Goal: Information Seeking & Learning: Learn about a topic

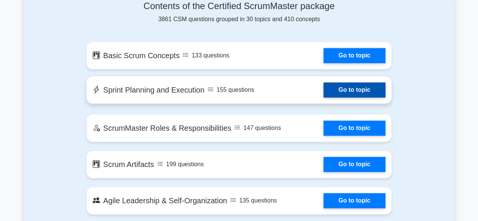
scroll to position [415, 0]
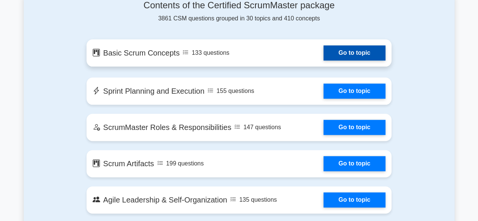
click at [346, 57] on link "Go to topic" at bounding box center [354, 52] width 62 height 15
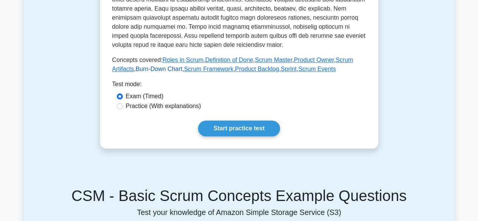
scroll to position [340, 0]
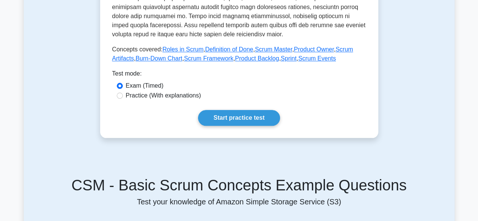
click at [130, 95] on label "Practice (With explanations)" at bounding box center [163, 95] width 75 height 9
click at [123, 95] on input "Practice (With explanations)" at bounding box center [120, 96] width 6 height 6
radio input "true"
click at [227, 120] on link "Start practice test" at bounding box center [239, 118] width 82 height 16
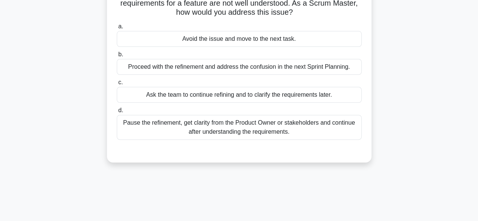
scroll to position [38, 0]
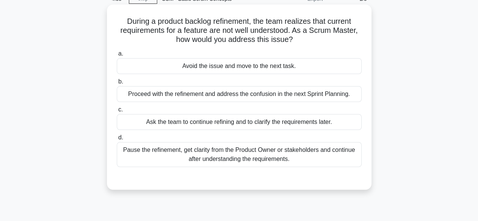
click at [199, 153] on div "Pause the refinement, get clarity from the Product Owner or stakeholders and co…" at bounding box center [239, 154] width 245 height 25
click at [117, 140] on input "d. Pause the refinement, get clarity from the Product Owner or stakeholders and…" at bounding box center [117, 137] width 0 height 5
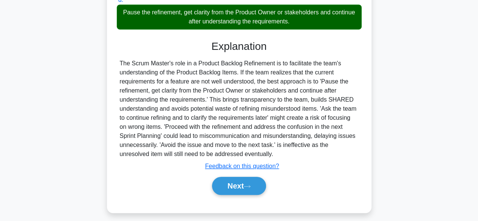
scroll to position [187, 0]
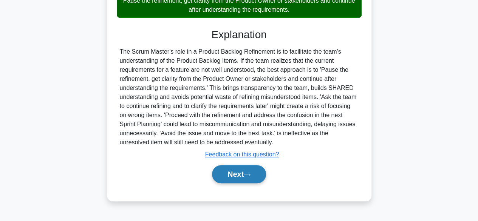
click at [241, 173] on button "Next" at bounding box center [239, 174] width 54 height 18
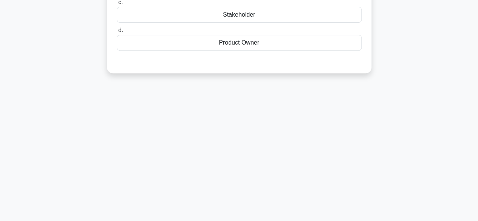
scroll to position [36, 0]
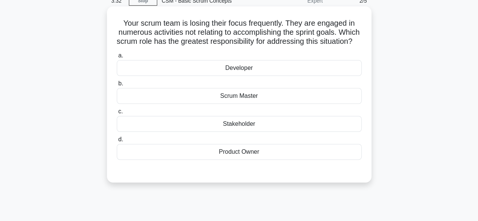
click at [242, 104] on div "Scrum Master" at bounding box center [239, 96] width 245 height 16
click at [117, 86] on input "b. Scrum Master" at bounding box center [117, 83] width 0 height 5
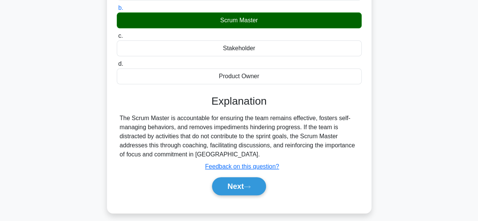
scroll to position [149, 0]
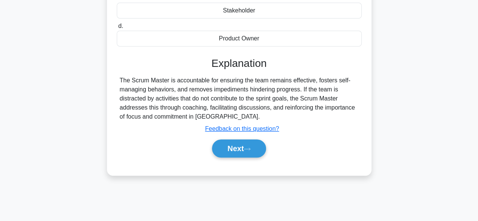
click at [223, 154] on button "Next" at bounding box center [239, 148] width 54 height 18
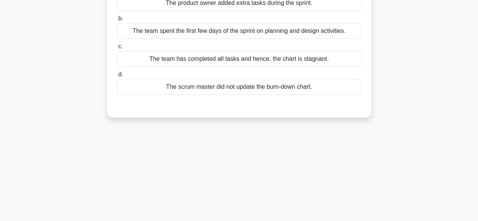
scroll to position [0, 0]
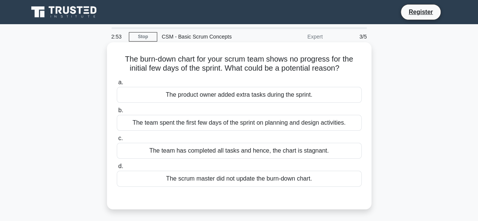
click at [219, 125] on div "The team spent the first few days of the sprint on planning and design activiti…" at bounding box center [239, 123] width 245 height 16
click at [117, 113] on input "b. The team spent the first few days of the sprint on planning and design activ…" at bounding box center [117, 110] width 0 height 5
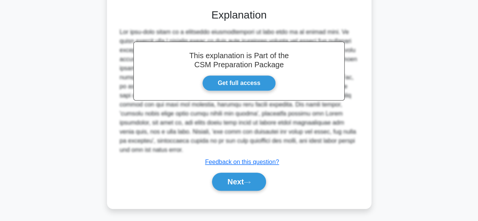
scroll to position [189, 0]
click at [225, 174] on button "Next" at bounding box center [239, 181] width 54 height 18
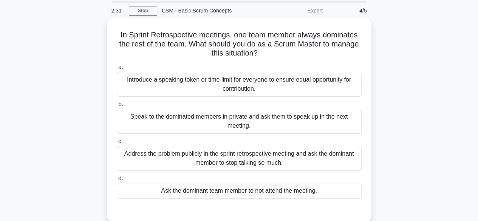
scroll to position [38, 0]
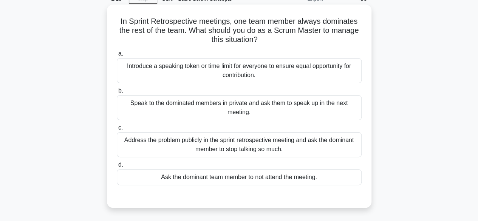
click at [185, 71] on div "Introduce a speaking token or time limit for everyone to ensure equal opportuni…" at bounding box center [239, 70] width 245 height 25
click at [117, 56] on input "a. Introduce a speaking token or time limit for everyone to ensure equal opport…" at bounding box center [117, 53] width 0 height 5
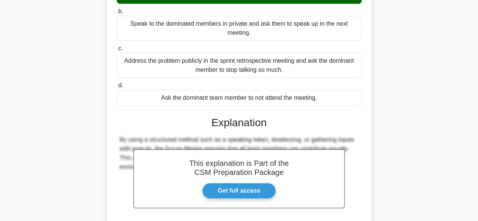
scroll to position [151, 0]
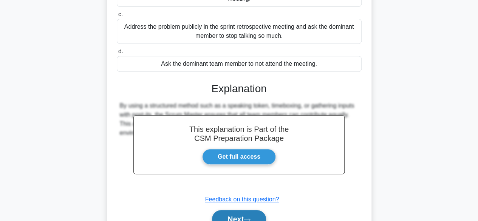
click at [250, 218] on icon at bounding box center [247, 219] width 7 height 4
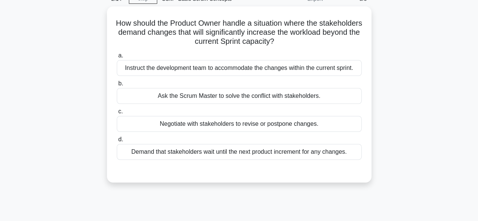
scroll to position [38, 0]
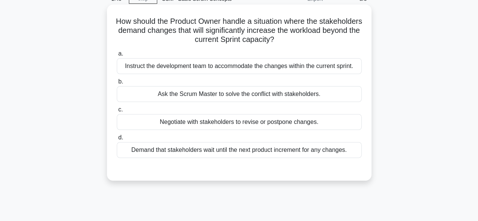
click at [231, 123] on div "Negotiate with stakeholders to revise or postpone changes." at bounding box center [239, 122] width 245 height 16
click at [117, 112] on input "c. Negotiate with stakeholders to revise or postpone changes." at bounding box center [117, 109] width 0 height 5
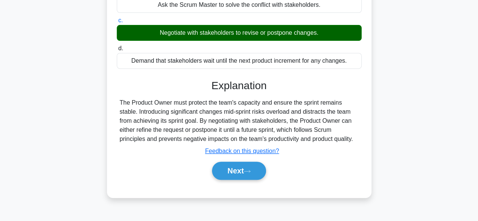
scroll to position [187, 0]
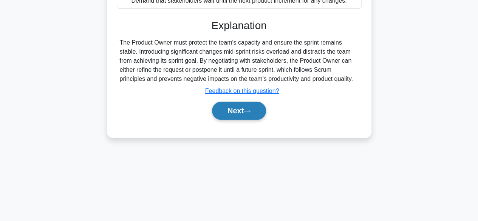
click at [229, 111] on button "Next" at bounding box center [239, 111] width 54 height 18
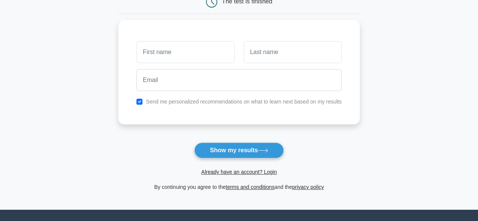
scroll to position [76, 0]
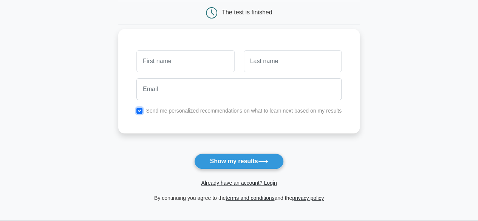
click at [137, 111] on input "checkbox" at bounding box center [139, 111] width 6 height 6
checkbox input "false"
click at [160, 65] on input "text" at bounding box center [185, 61] width 98 height 22
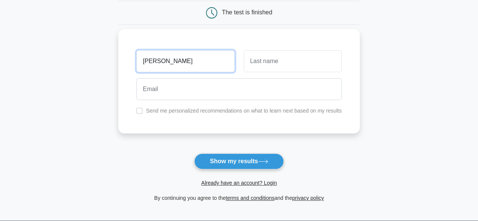
type input "Shashank"
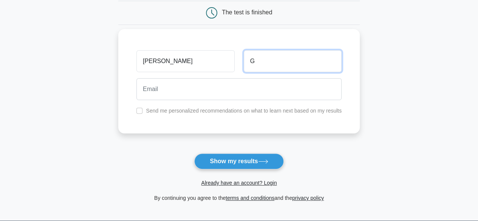
type input "G"
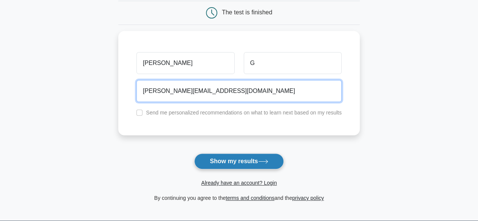
type input "shashank@mailinator.com"
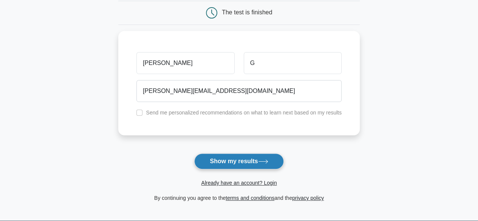
click at [245, 157] on button "Show my results" at bounding box center [238, 161] width 89 height 16
